Goal: Task Accomplishment & Management: Complete application form

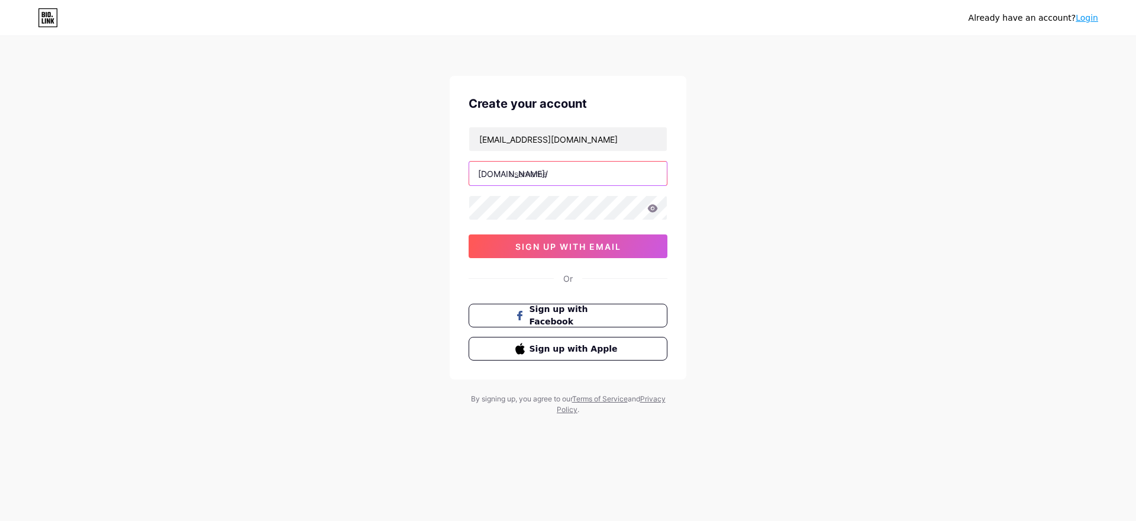
paste input "cdata"
type input "c-data"
click at [591, 251] on span "sign up with email" at bounding box center [569, 246] width 106 height 10
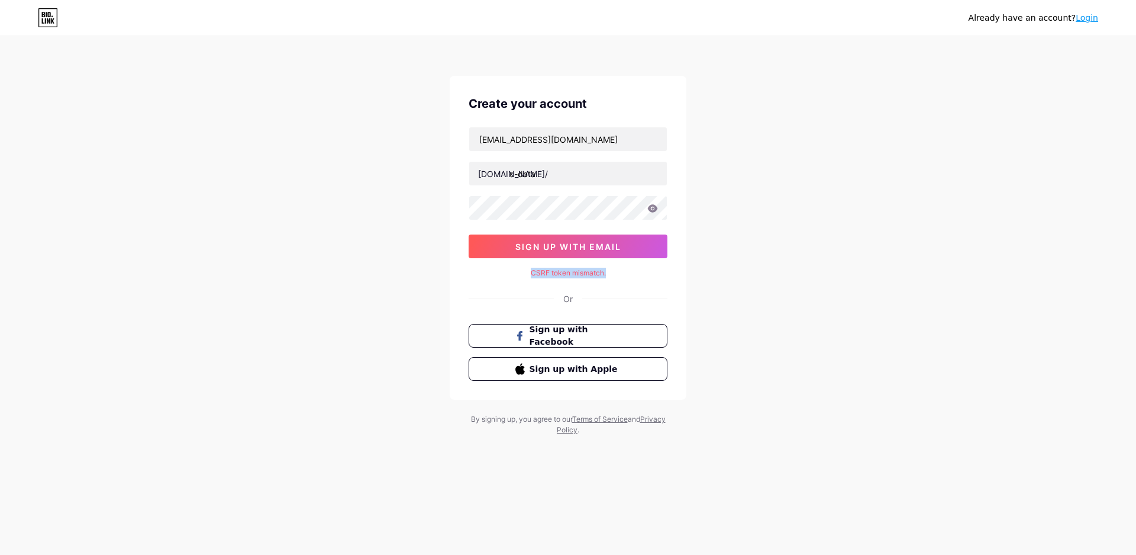
drag, startPoint x: 618, startPoint y: 272, endPoint x: 514, endPoint y: 271, distance: 103.6
click at [514, 271] on div "CSRF token mismatch." at bounding box center [568, 273] width 199 height 11
click at [530, 277] on div at bounding box center [530, 277] width 0 height 0
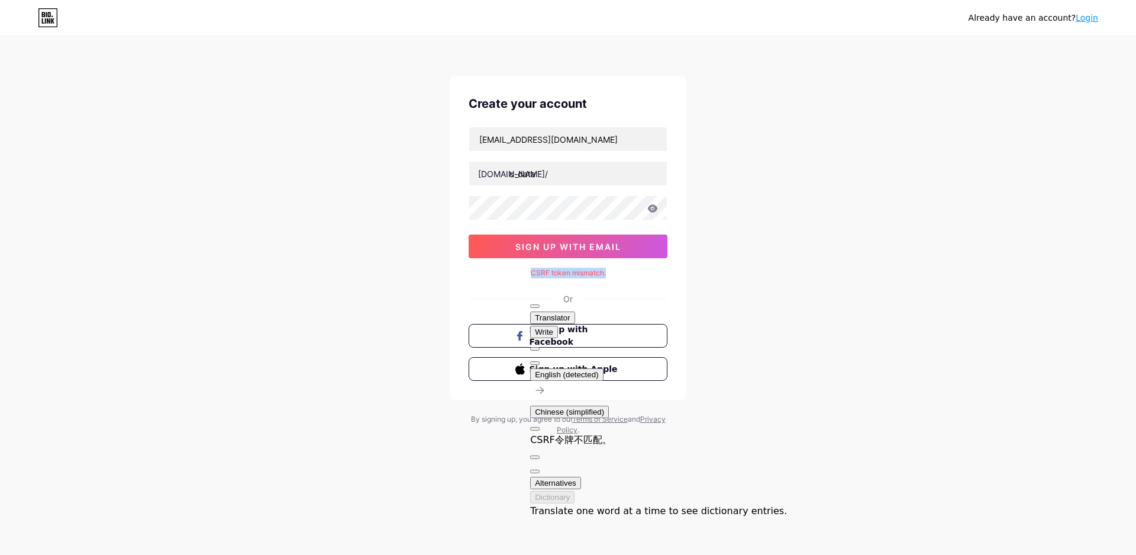
click at [535, 471] on span "button" at bounding box center [535, 471] width 0 height 0
click at [572, 244] on span "sign up with email" at bounding box center [569, 246] width 106 height 10
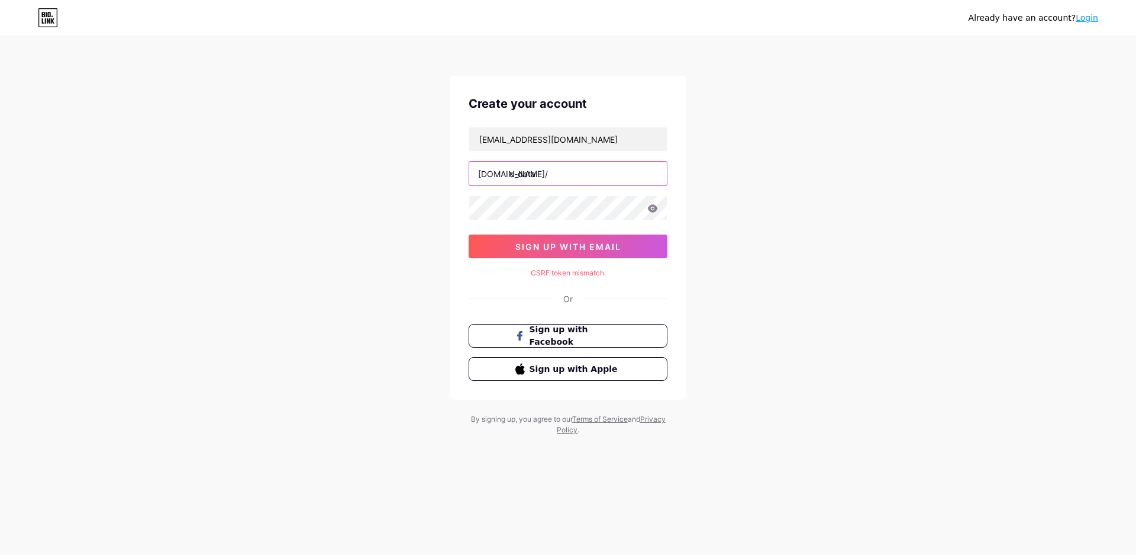
click at [520, 177] on input "c-data" at bounding box center [568, 174] width 198 height 24
type input "cdata"
click at [563, 244] on span "sign up with email" at bounding box center [569, 246] width 106 height 10
click at [566, 245] on span "sign up with email" at bounding box center [569, 246] width 106 height 10
click at [438, 210] on div "Already have an account? Login Create your account [EMAIL_ADDRESS][DOMAIN_NAME]…" at bounding box center [568, 236] width 1136 height 473
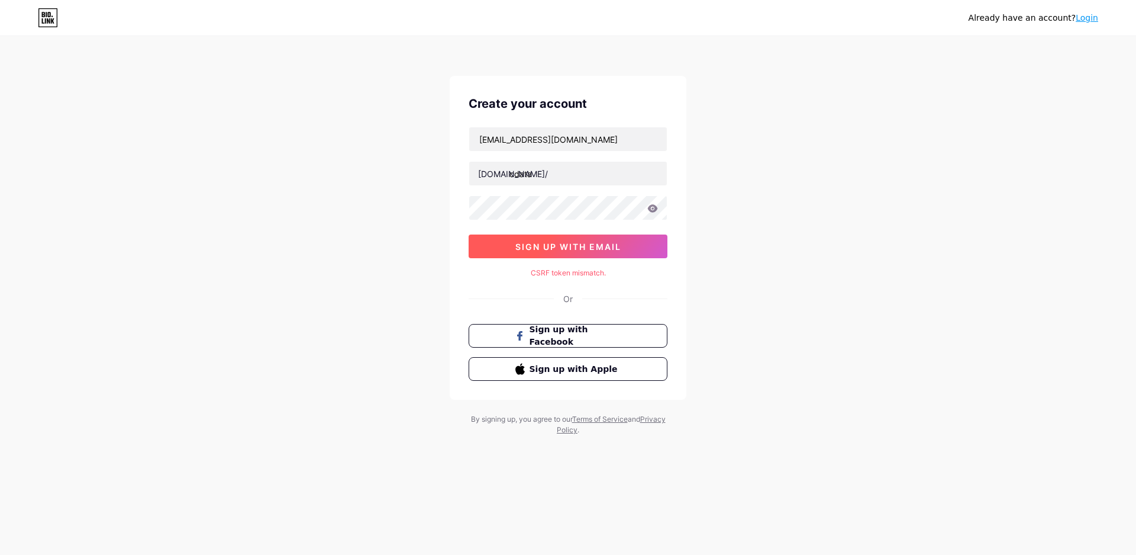
click at [527, 243] on span "sign up with email" at bounding box center [569, 246] width 106 height 10
click at [310, 209] on div "Already have an account? Login Create your account [EMAIL_ADDRESS][DOMAIN_NAME]…" at bounding box center [568, 236] width 1136 height 473
click at [521, 249] on span "sign up with email" at bounding box center [569, 246] width 106 height 10
click at [522, 249] on span "sign up with email" at bounding box center [569, 246] width 106 height 10
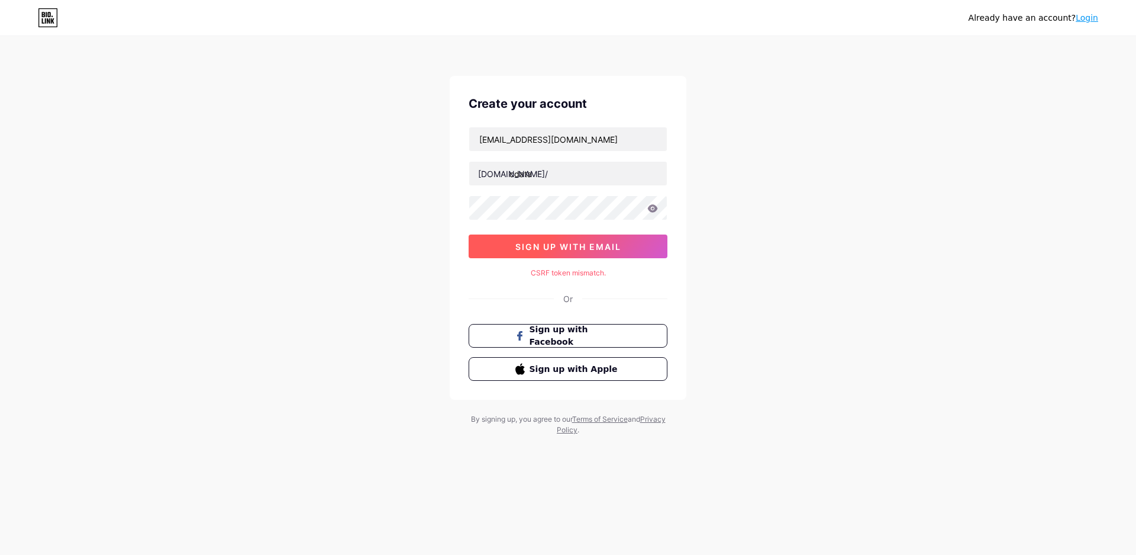
click at [547, 246] on span "sign up with email" at bounding box center [569, 246] width 106 height 10
click at [553, 246] on span "sign up with email" at bounding box center [569, 246] width 106 height 10
click at [555, 246] on span "sign up with email" at bounding box center [569, 246] width 106 height 10
click at [557, 246] on span "sign up with email" at bounding box center [569, 246] width 106 height 10
click at [563, 244] on span "sign up with email" at bounding box center [569, 246] width 106 height 10
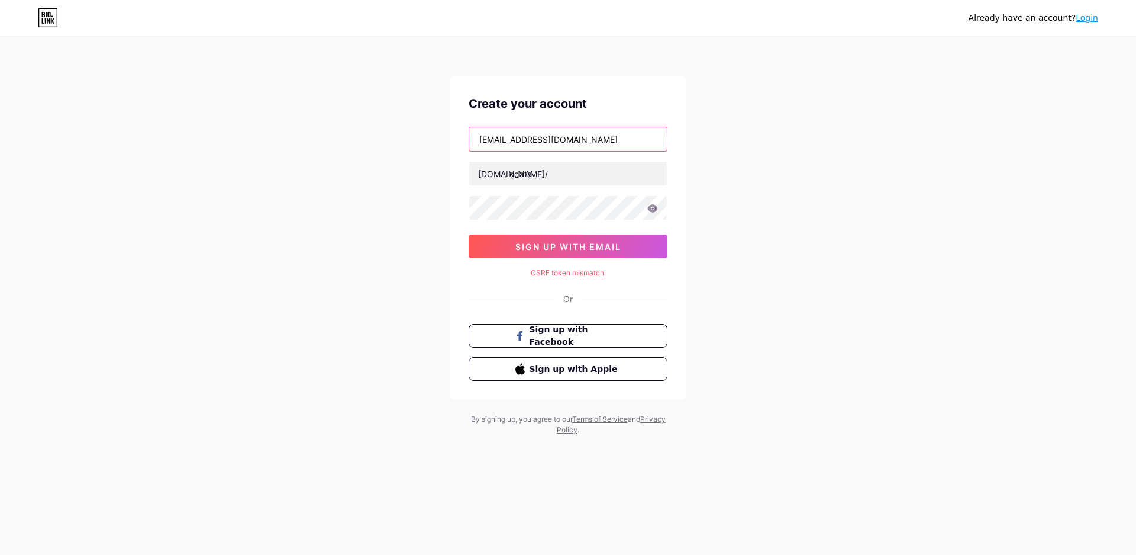
click at [583, 137] on input "[EMAIL_ADDRESS][DOMAIN_NAME]" at bounding box center [568, 139] width 198 height 24
